Goal: Task Accomplishment & Management: Manage account settings

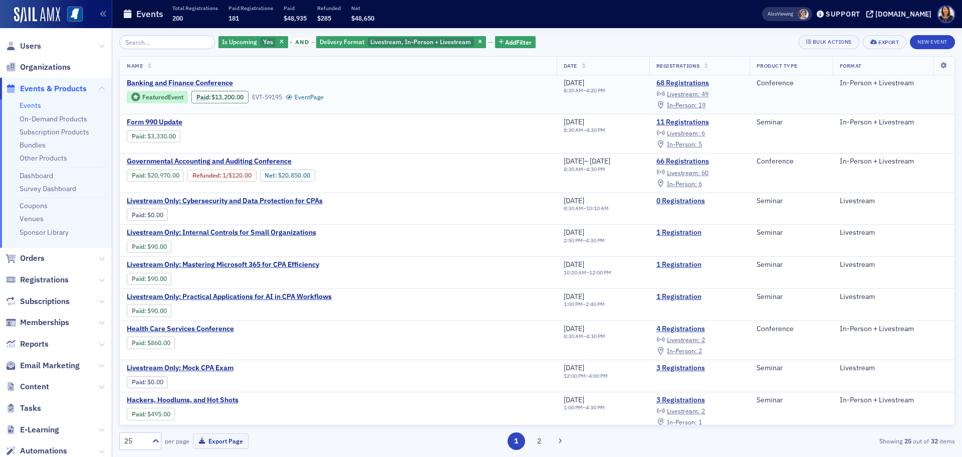
click at [215, 82] on span "Banking and Finance Conference" at bounding box center [211, 83] width 168 height 9
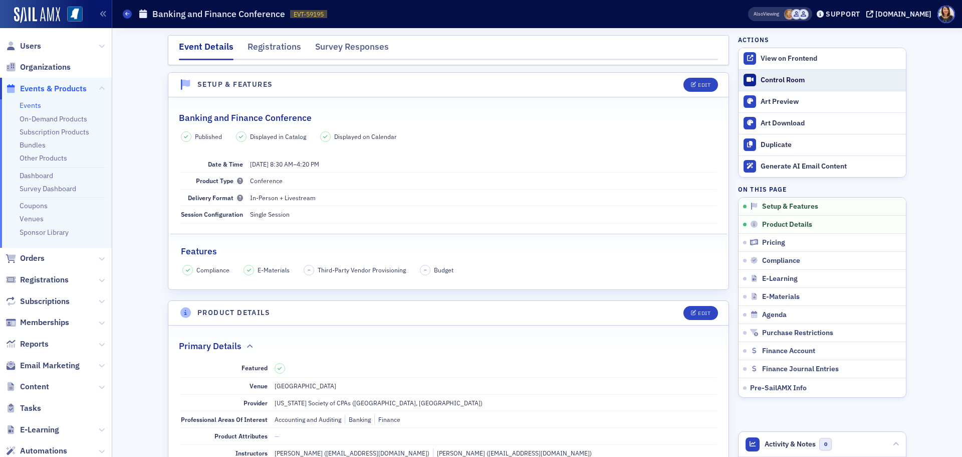
click at [772, 78] on div "Control Room" at bounding box center [831, 80] width 140 height 9
click at [30, 48] on span "Users" at bounding box center [30, 46] width 21 height 11
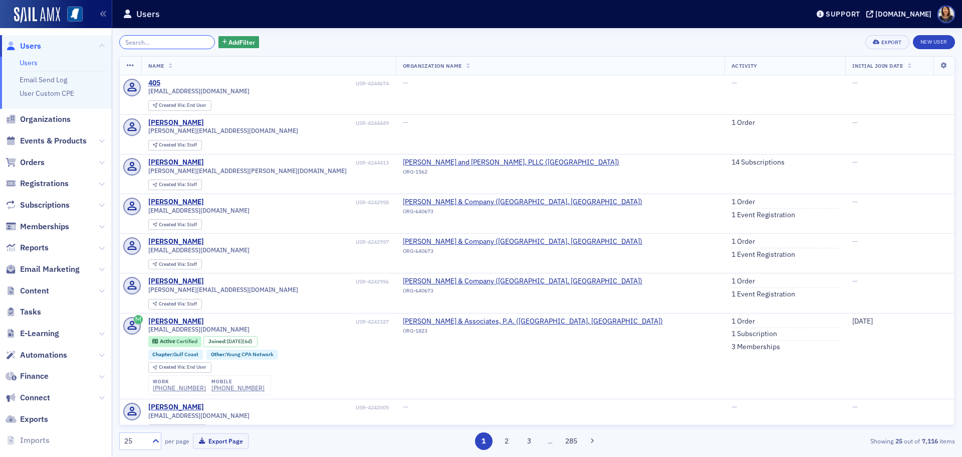
click at [161, 42] on input "search" at bounding box center [167, 42] width 96 height 14
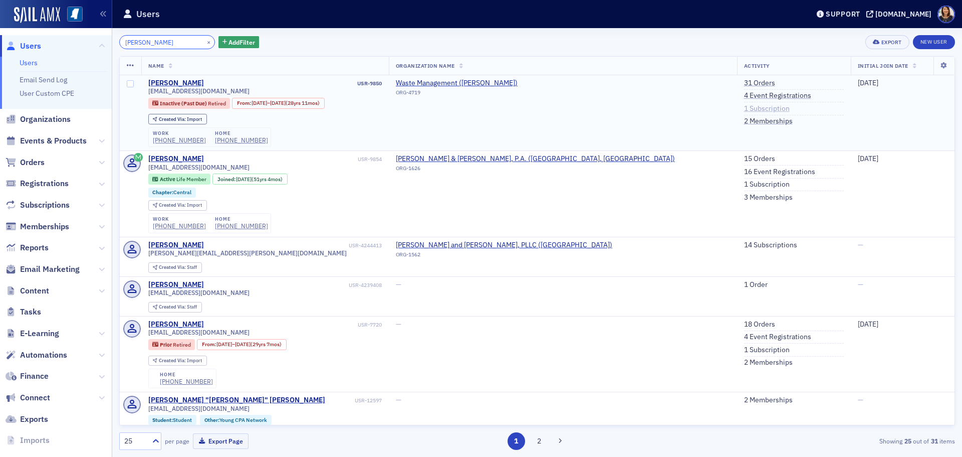
type input "jimmy cox"
click at [744, 111] on link "1 Subscription" at bounding box center [767, 108] width 46 height 9
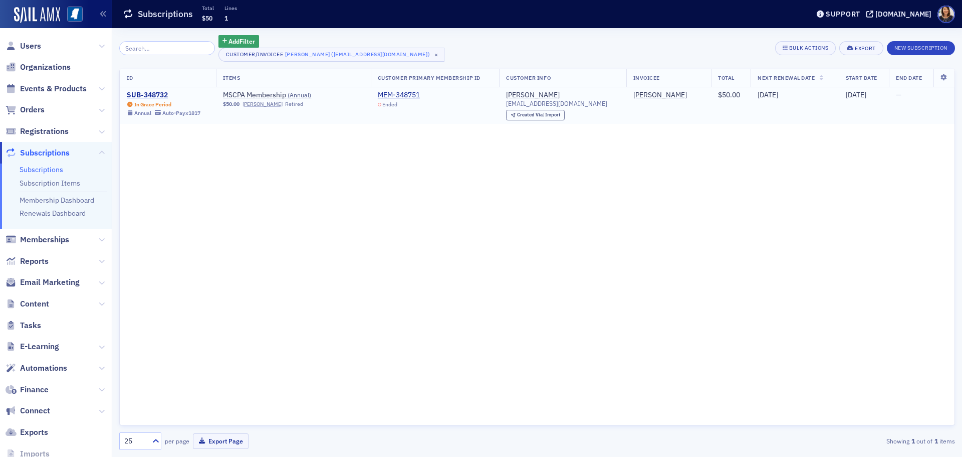
click at [154, 93] on div "SUB-348732" at bounding box center [164, 95] width 74 height 9
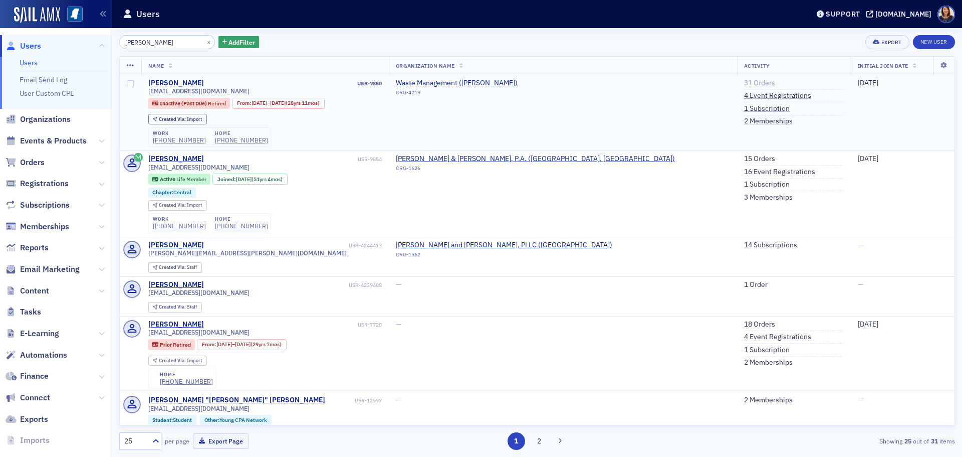
click at [744, 83] on link "31 Orders" at bounding box center [759, 83] width 31 height 9
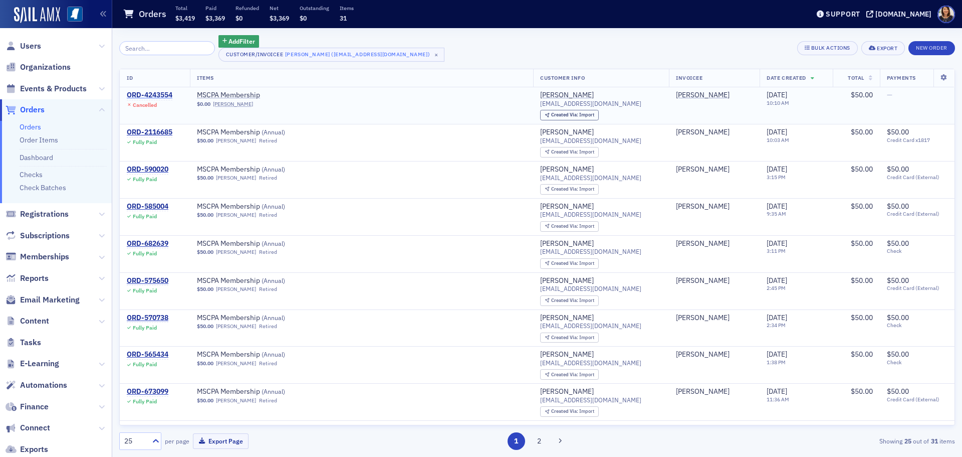
click at [148, 94] on div "ORD-4243554" at bounding box center [150, 95] width 46 height 9
click at [152, 131] on div "ORD-2116685" at bounding box center [150, 132] width 46 height 9
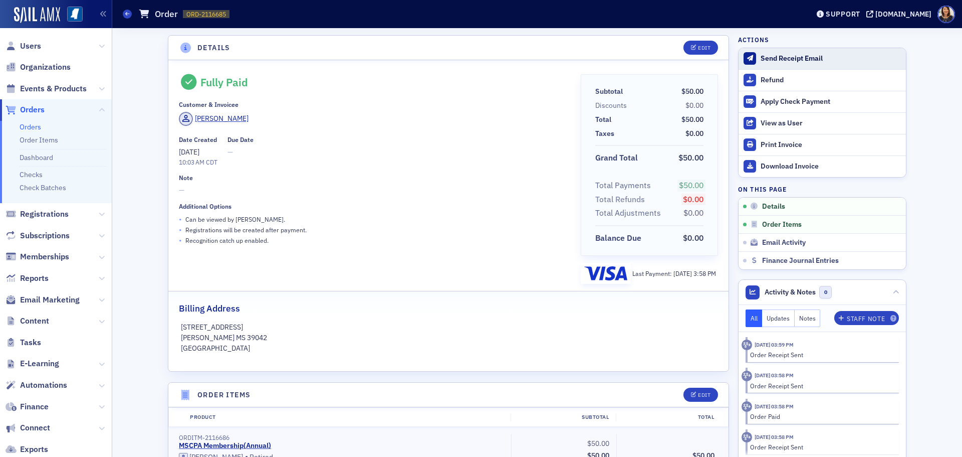
click at [764, 56] on div "Send Receipt Email" at bounding box center [831, 58] width 140 height 9
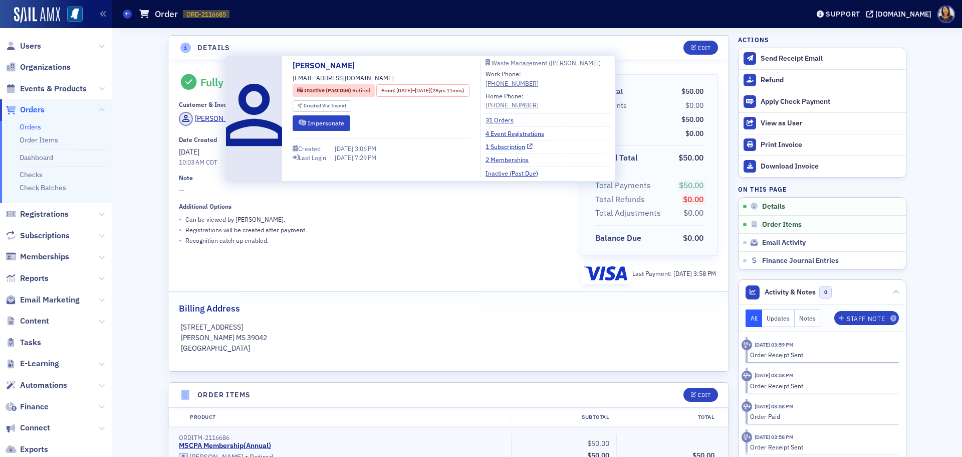
click at [524, 145] on link "1 Subscription" at bounding box center [509, 146] width 47 height 9
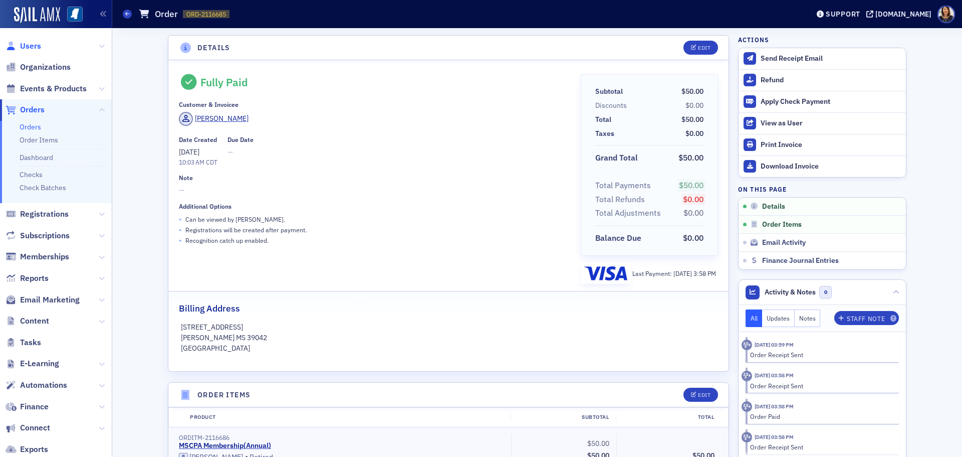
click at [26, 45] on span "Users" at bounding box center [30, 46] width 21 height 11
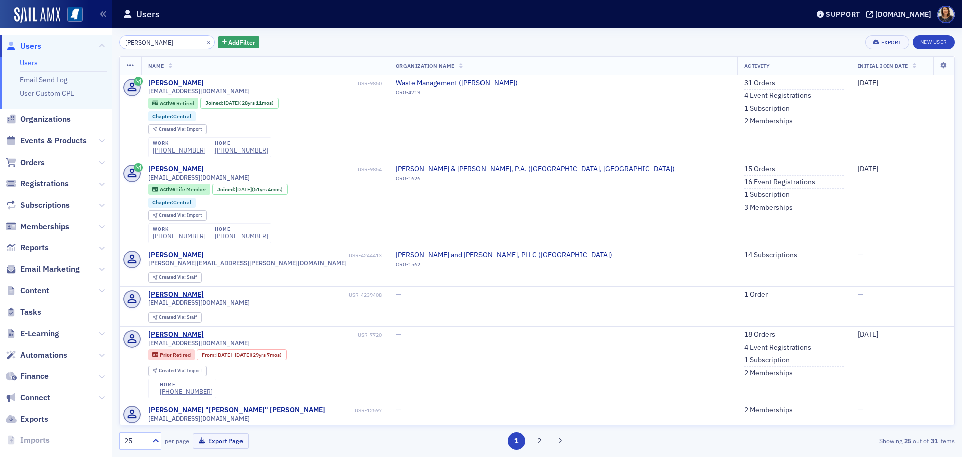
click at [205, 36] on div "×" at bounding box center [210, 42] width 11 height 13
click at [189, 48] on input "jimmy cox" at bounding box center [167, 42] width 96 height 14
click at [205, 44] on button "×" at bounding box center [209, 41] width 9 height 9
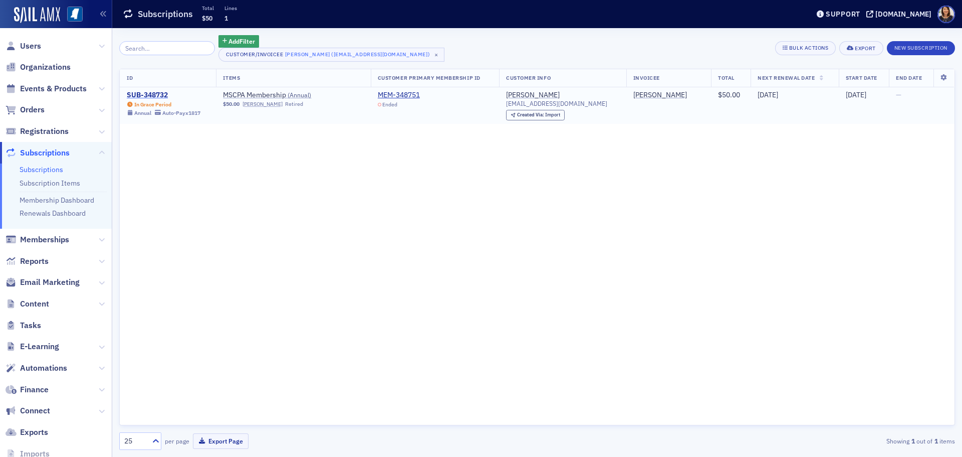
click at [159, 94] on div "SUB-348732" at bounding box center [164, 95] width 74 height 9
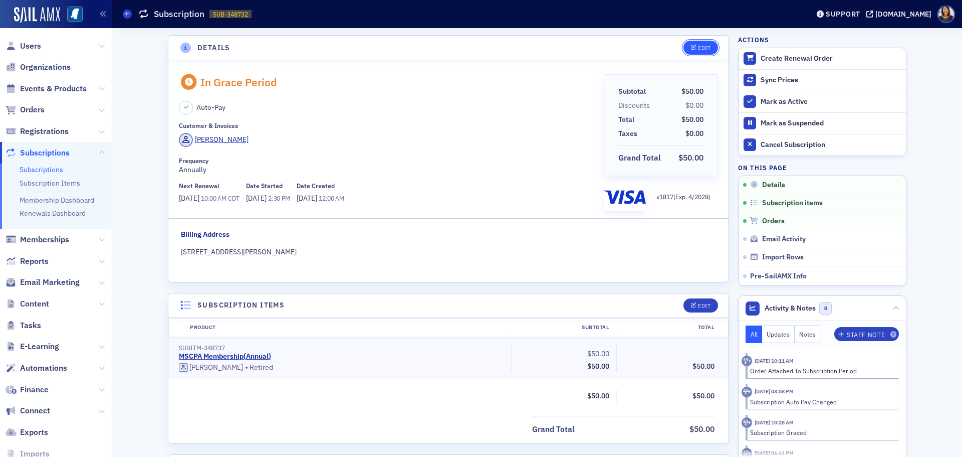
click at [700, 49] on div "Edit" at bounding box center [704, 48] width 13 height 6
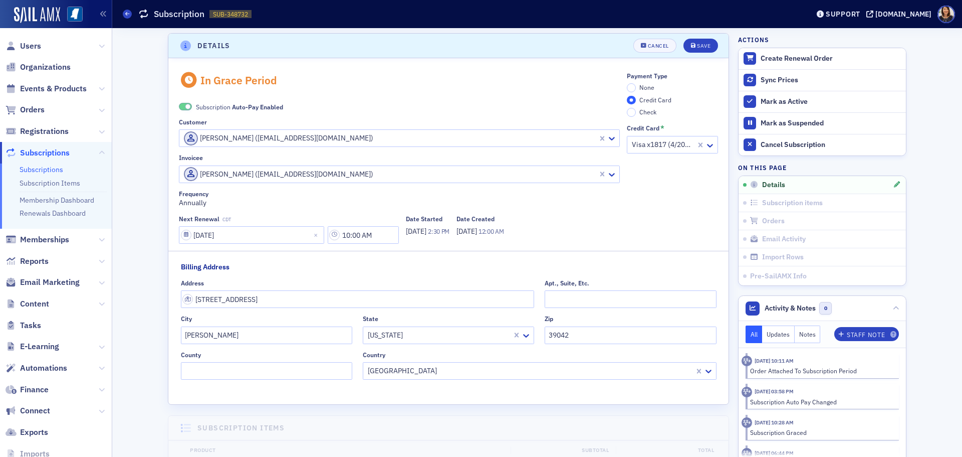
click at [699, 84] on div "None Credit Card Check" at bounding box center [672, 100] width 91 height 34
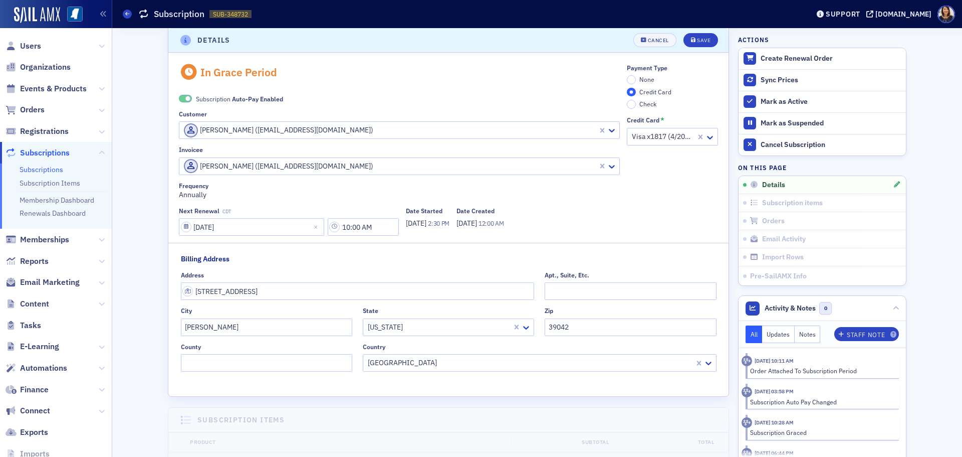
scroll to position [0, 0]
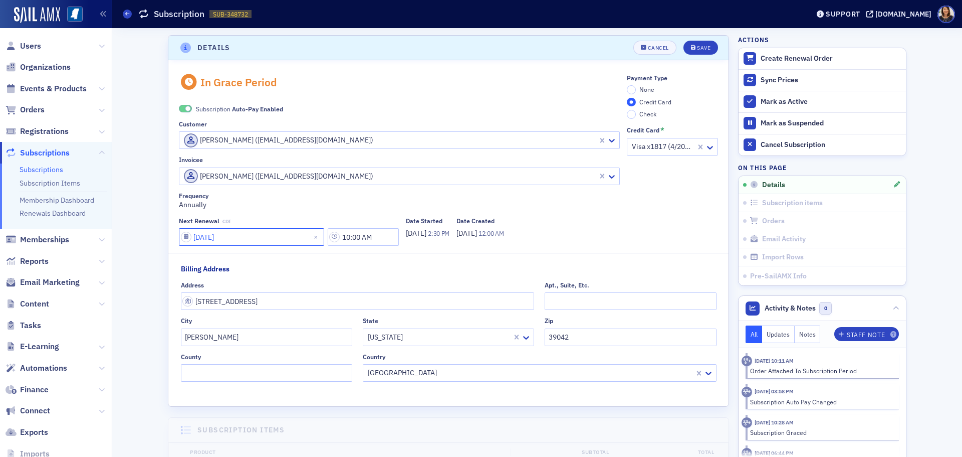
select select "6"
select select "2026"
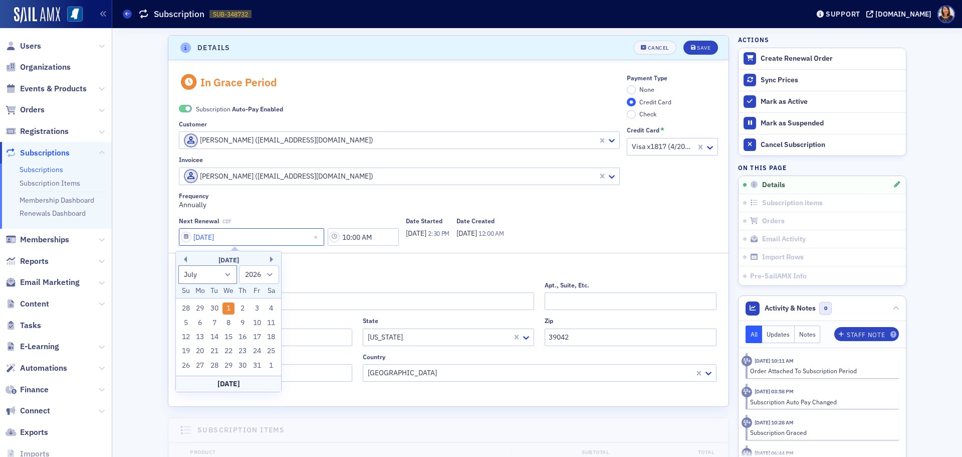
click at [260, 234] on input "07/01/2026" at bounding box center [251, 237] width 145 height 18
click at [207, 236] on input "07/01/2026" at bounding box center [251, 237] width 145 height 18
click at [208, 238] on input "07/01/2026" at bounding box center [251, 237] width 145 height 18
type input "07/02/2026"
click at [699, 47] on div "Save" at bounding box center [704, 48] width 14 height 6
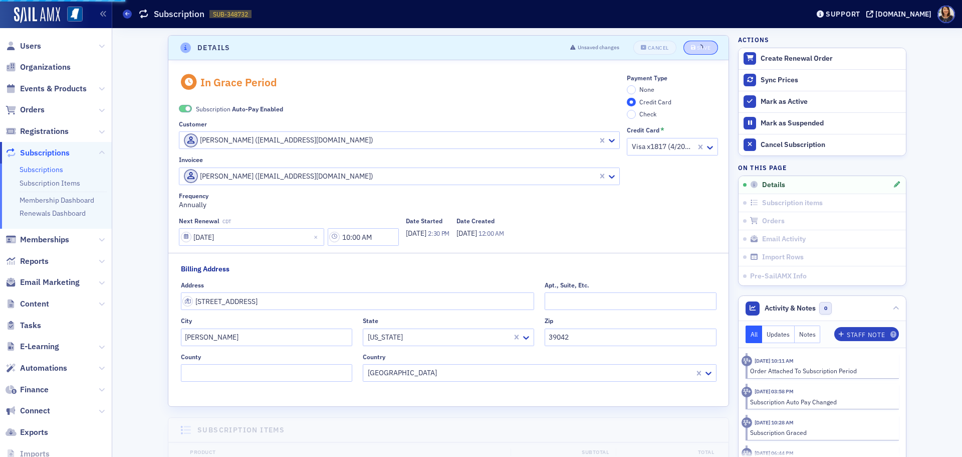
scroll to position [2, 0]
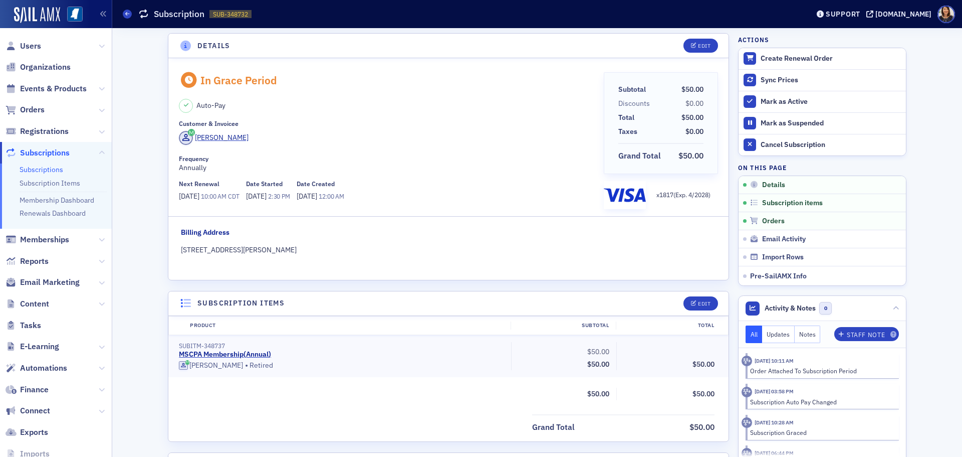
click at [206, 201] on span "7/2/2026 10:00 AM CDT" at bounding box center [209, 196] width 60 height 11
click at [700, 45] on div "Edit" at bounding box center [704, 46] width 13 height 6
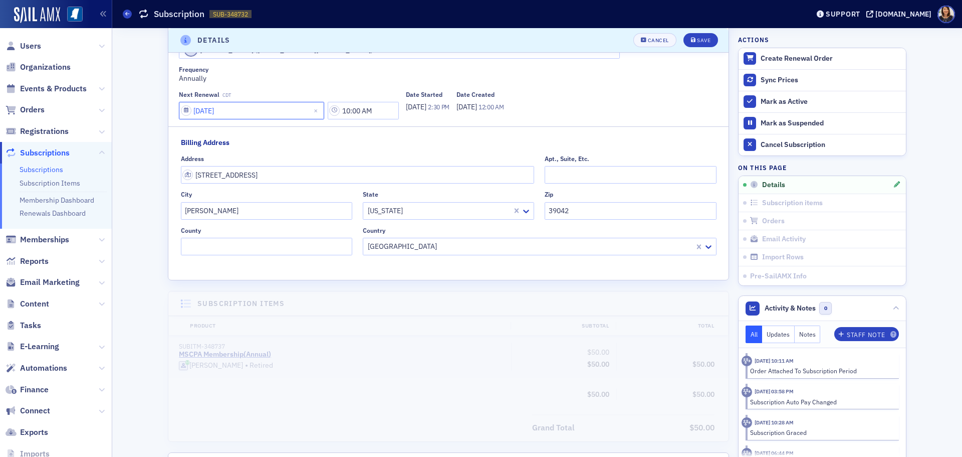
click at [212, 110] on input "07/02/2026" at bounding box center [251, 111] width 145 height 18
select select "6"
select select "2026"
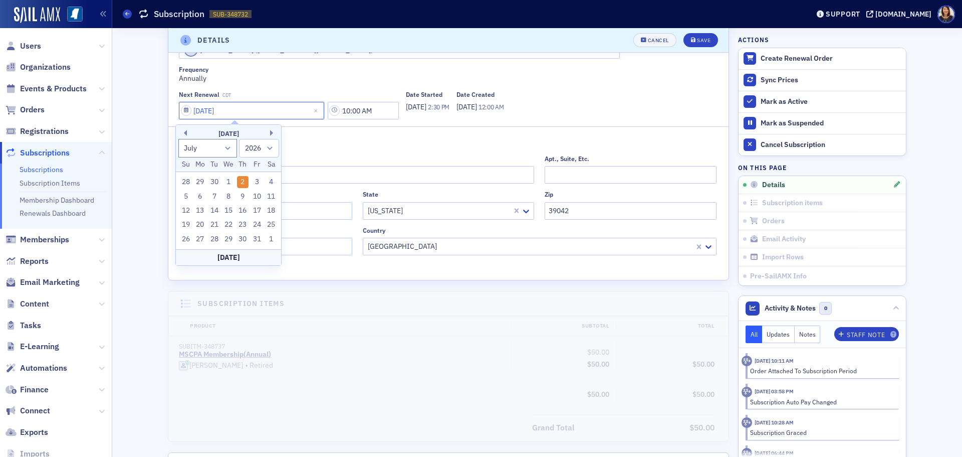
click at [210, 109] on input "07/02/2026" at bounding box center [251, 111] width 145 height 18
type input "07/01/2026"
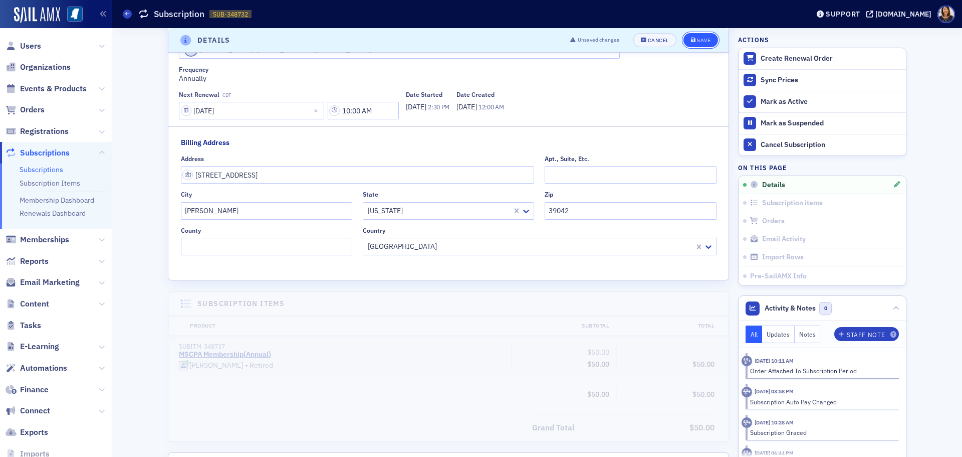
click at [700, 39] on div "Save" at bounding box center [704, 41] width 14 height 6
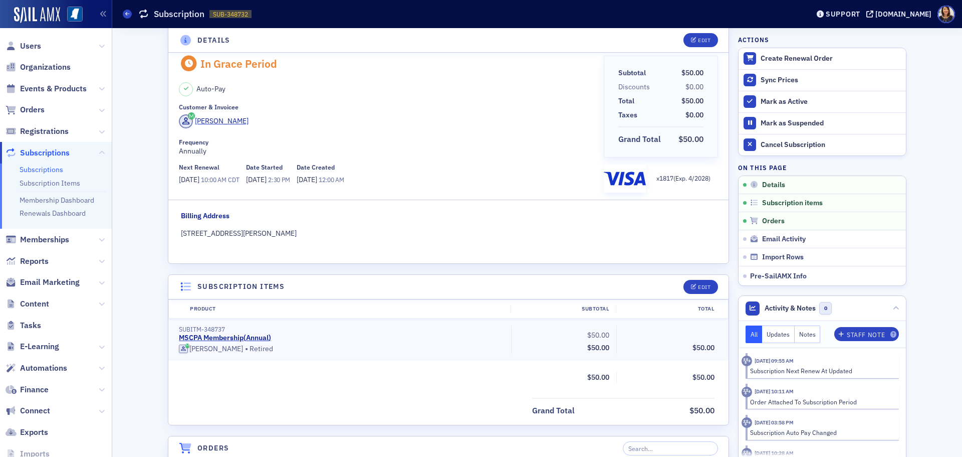
scroll to position [2, 0]
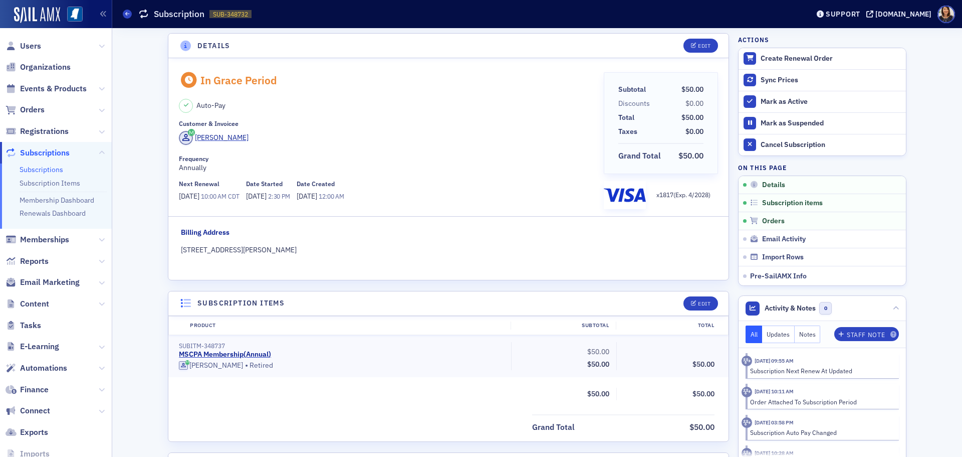
click at [463, 136] on div "Jimmy Cox" at bounding box center [388, 139] width 418 height 17
click at [276, 248] on div "108 Cedar Hill Place, Brandon, MS 39042, United States" at bounding box center [449, 250] width 536 height 11
click at [769, 101] on div "Mark as Active" at bounding box center [831, 101] width 140 height 9
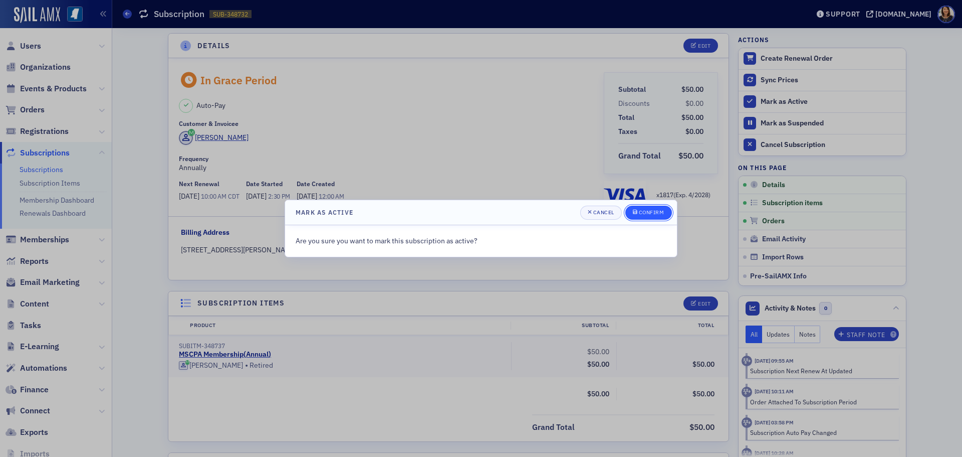
click at [654, 210] on div "Confirm" at bounding box center [652, 213] width 26 height 6
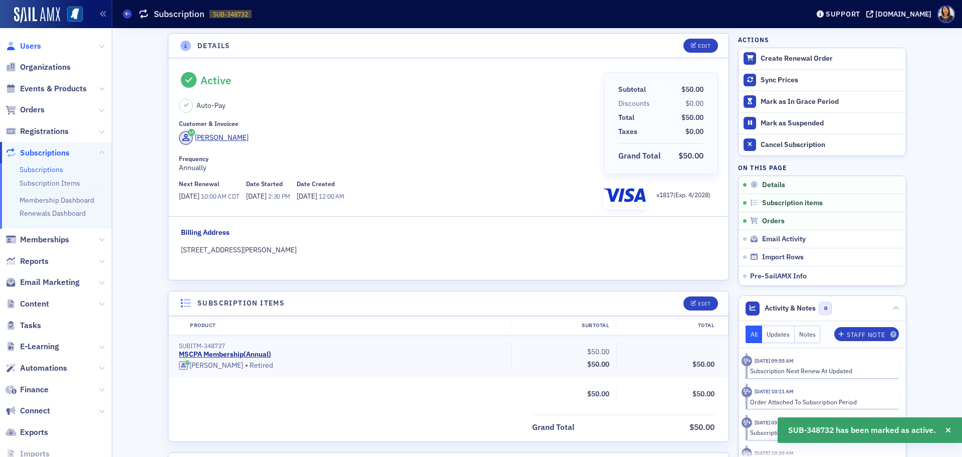
click at [23, 44] on span "Users" at bounding box center [30, 46] width 21 height 11
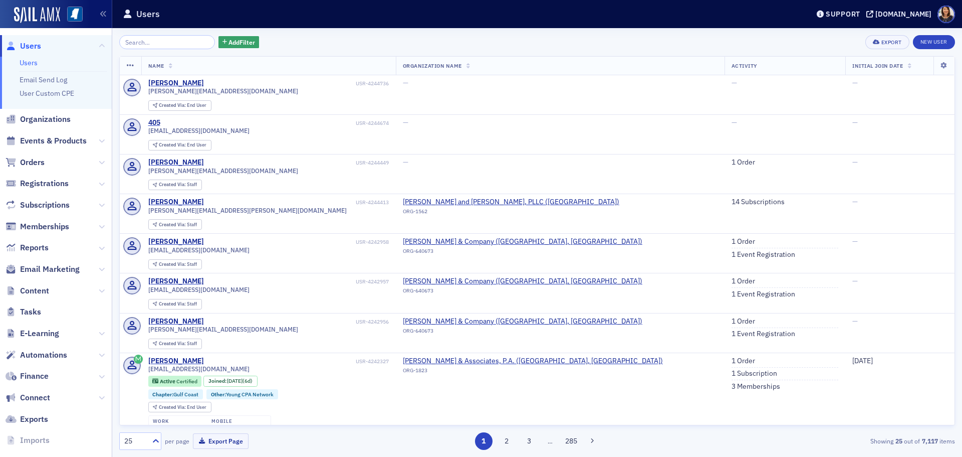
click at [165, 37] on input "search" at bounding box center [167, 42] width 96 height 14
click at [168, 42] on input "search" at bounding box center [167, 42] width 96 height 14
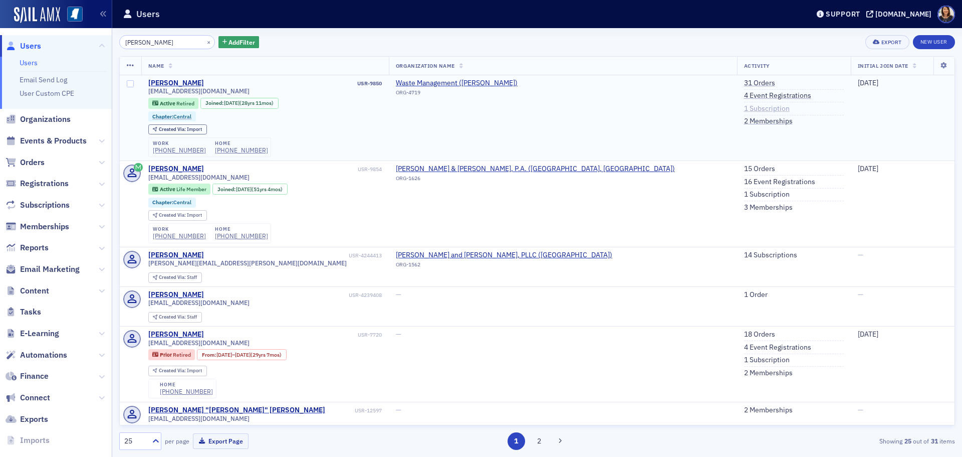
type input "jimmy cox"
click at [744, 108] on link "1 Subscription" at bounding box center [767, 108] width 46 height 9
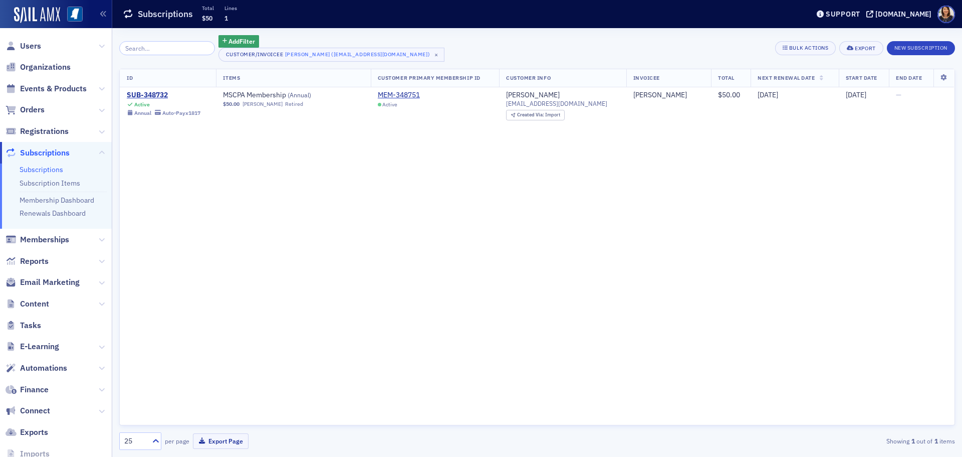
click at [247, 184] on div "ID Items Customer Primary Membership ID Customer Info Invoicee Total Next Renew…" at bounding box center [537, 247] width 836 height 357
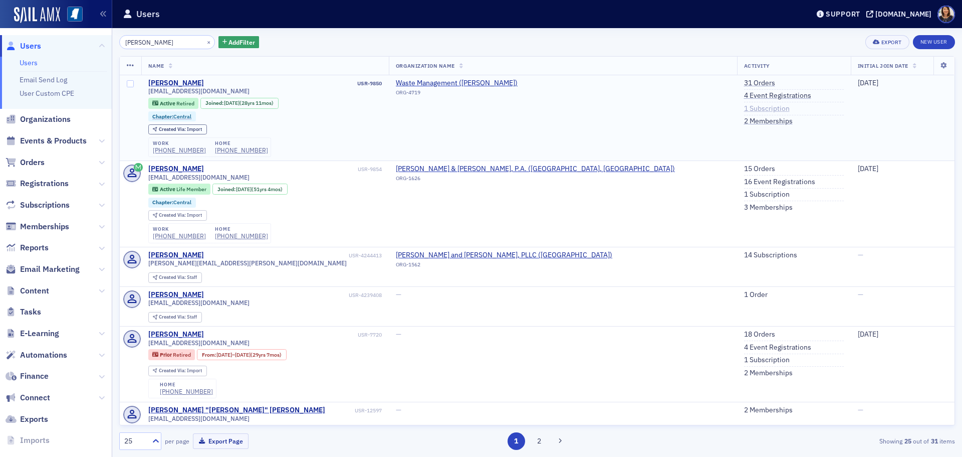
click at [744, 108] on link "1 Subscription" at bounding box center [767, 108] width 46 height 9
click at [744, 84] on link "31 Orders" at bounding box center [759, 83] width 31 height 9
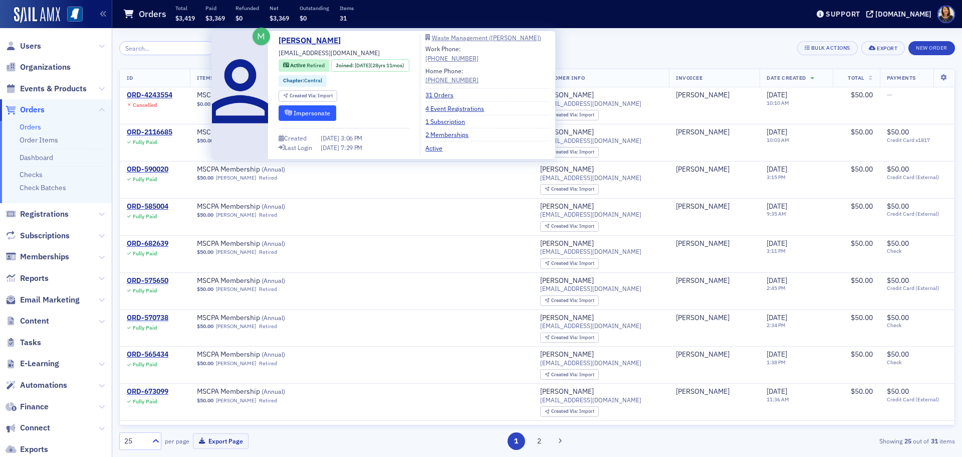
click at [318, 112] on button "Impersonate" at bounding box center [308, 113] width 58 height 16
